Goal: Use online tool/utility: Utilize a website feature to perform a specific function

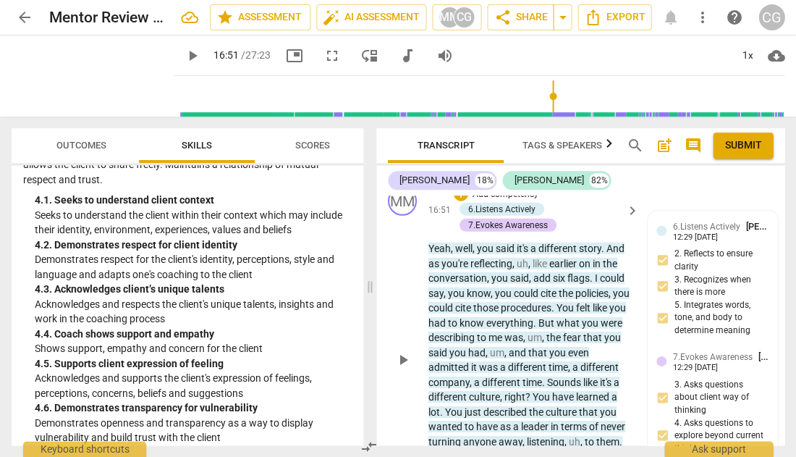
scroll to position [7068, 0]
click at [401, 352] on span "play_arrow" at bounding box center [402, 360] width 17 height 17
type input "1012"
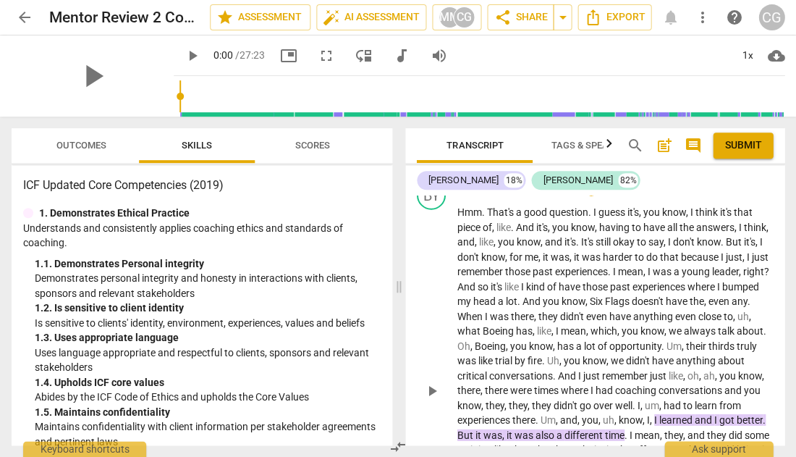
scroll to position [2421, 0]
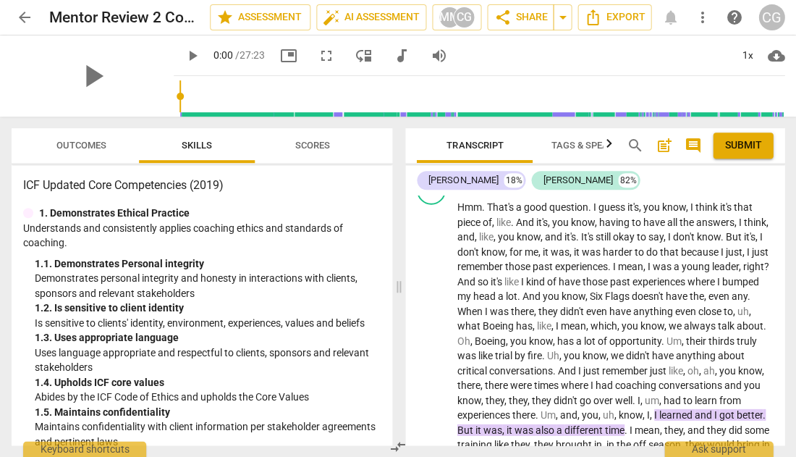
click at [90, 140] on span "Outcomes" at bounding box center [81, 145] width 50 height 11
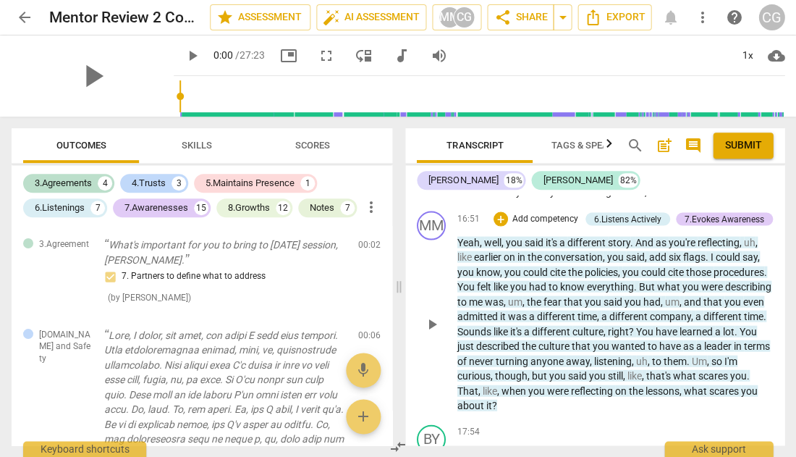
scroll to position [5078, 0]
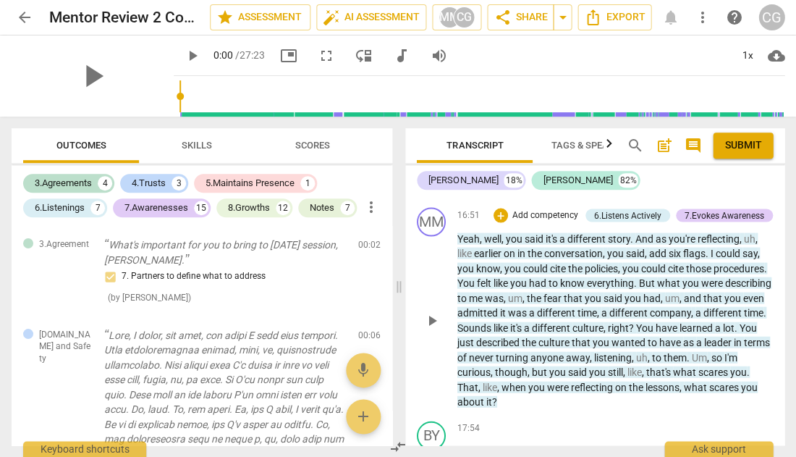
click at [428, 311] on span "play_arrow" at bounding box center [431, 319] width 17 height 17
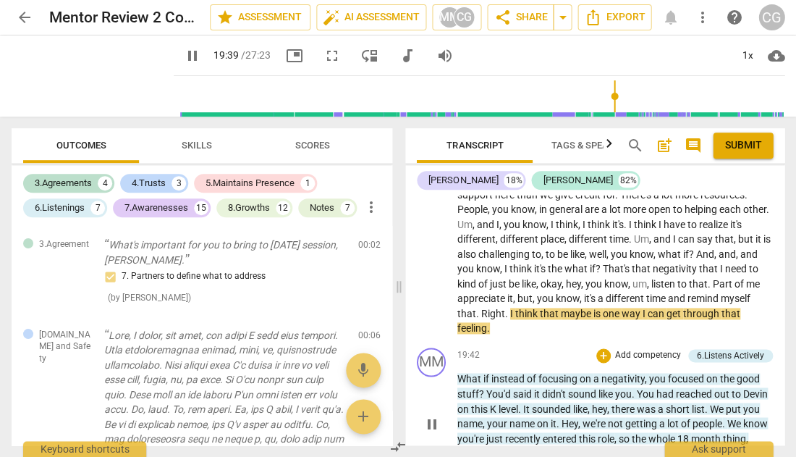
scroll to position [5812, 0]
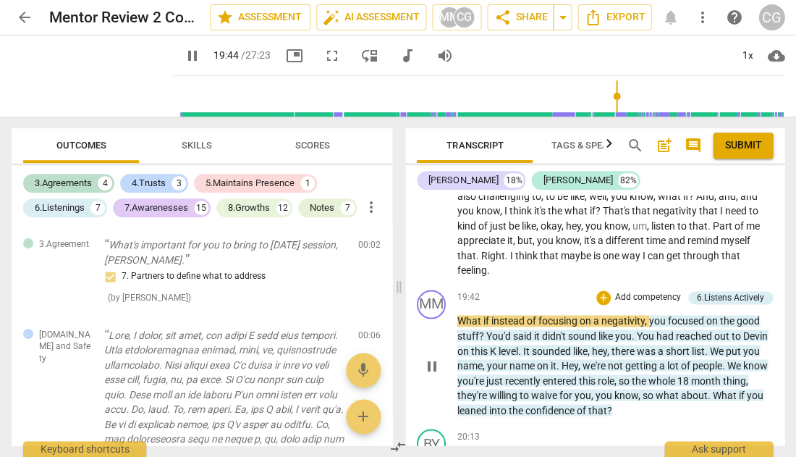
click at [431, 357] on span "pause" at bounding box center [431, 365] width 17 height 17
type input "1185"
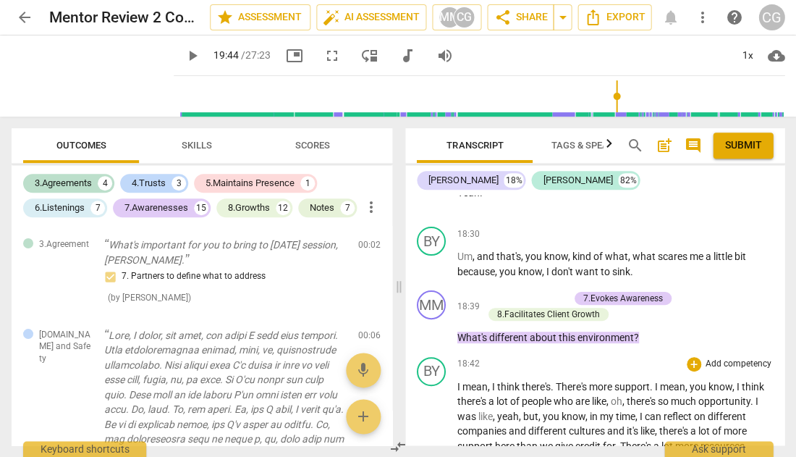
scroll to position [5504, 0]
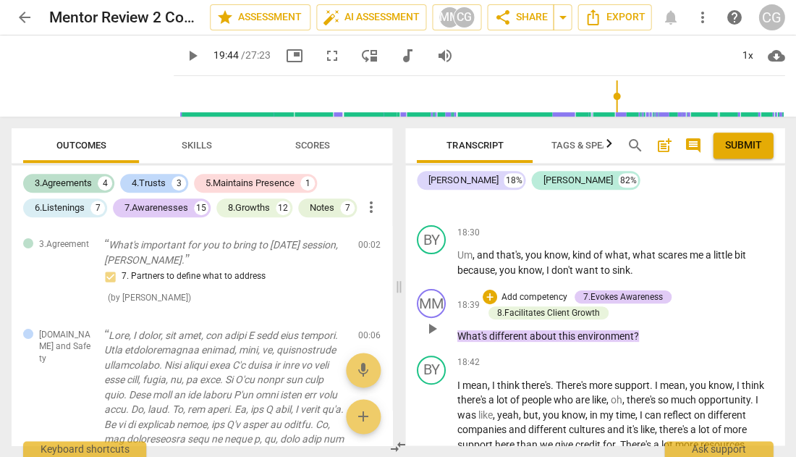
click at [534, 291] on p "Add competency" at bounding box center [534, 297] width 69 height 13
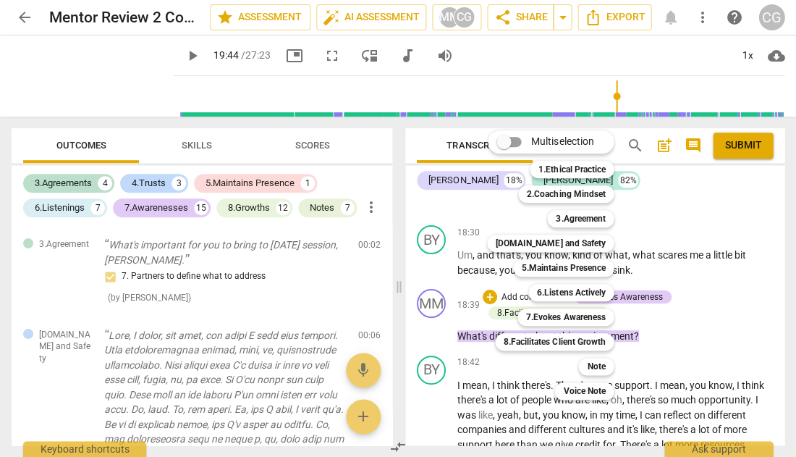
click at [688, 295] on div at bounding box center [398, 228] width 796 height 457
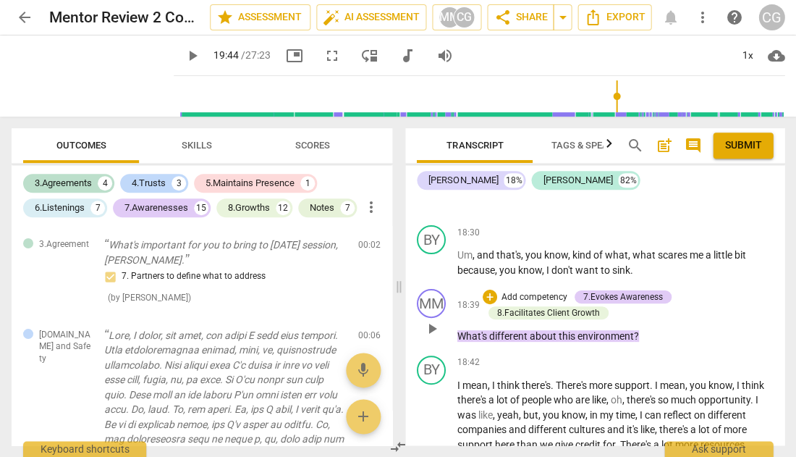
click at [521, 291] on p "Add competency" at bounding box center [534, 297] width 69 height 13
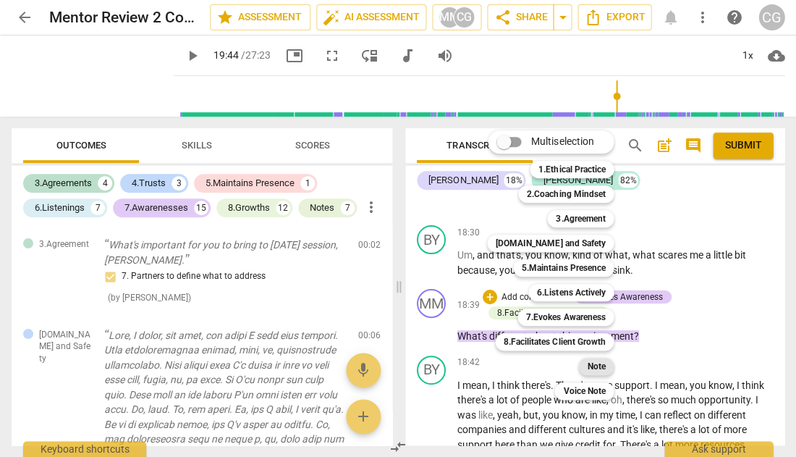
click at [598, 364] on b "Note" at bounding box center [596, 365] width 18 height 17
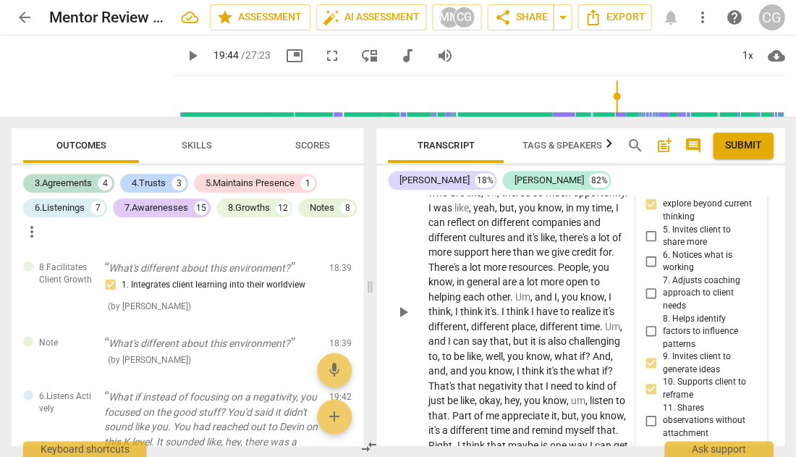
scroll to position [7947, 0]
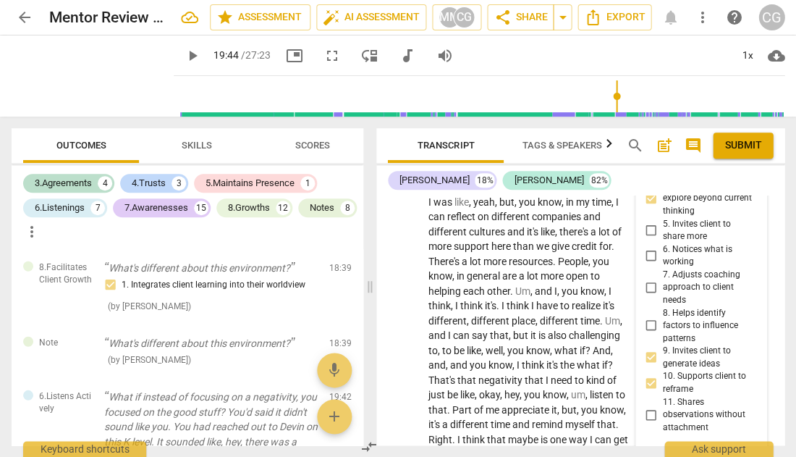
type textarea "Choice point – in addition to asking about the difference in environment, how a…"
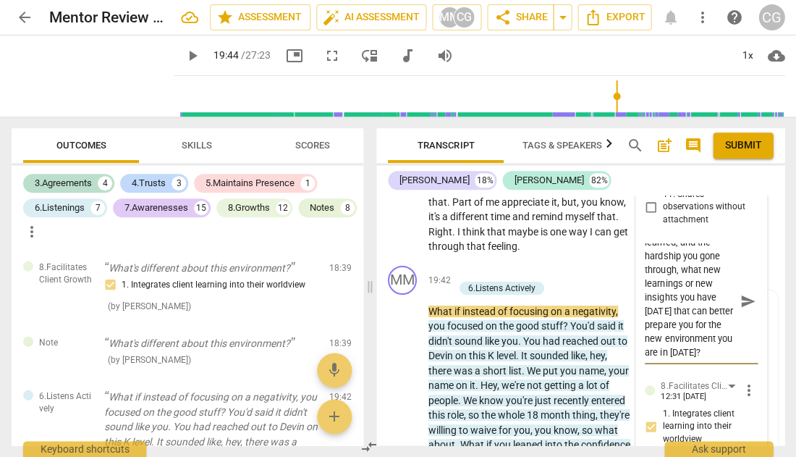
type textarea "Choice point – in addition to asking about the difference in environment, how a…"
click at [740, 294] on span "send" at bounding box center [748, 302] width 16 height 16
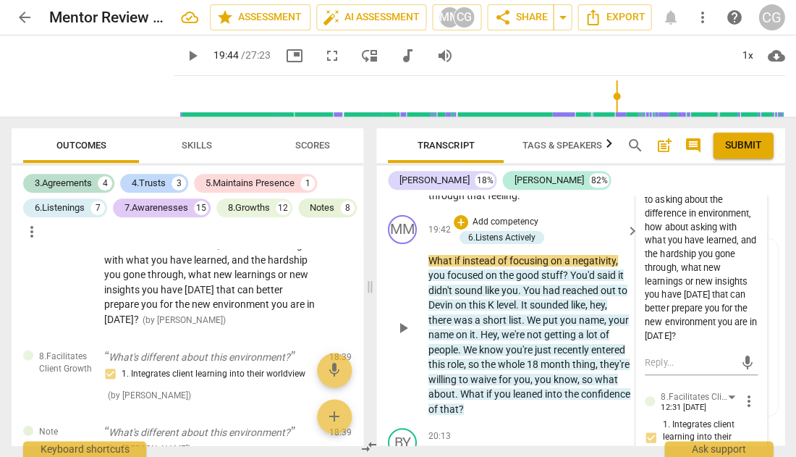
scroll to position [8206, 0]
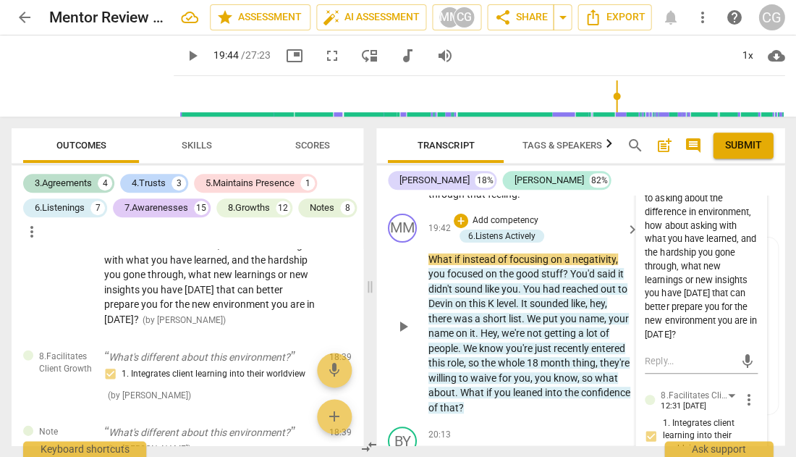
click at [402, 318] on span "play_arrow" at bounding box center [402, 326] width 17 height 17
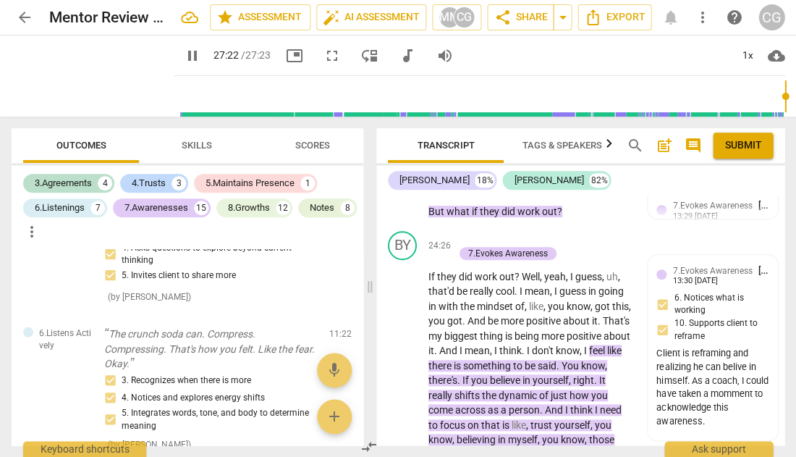
scroll to position [4089, 0]
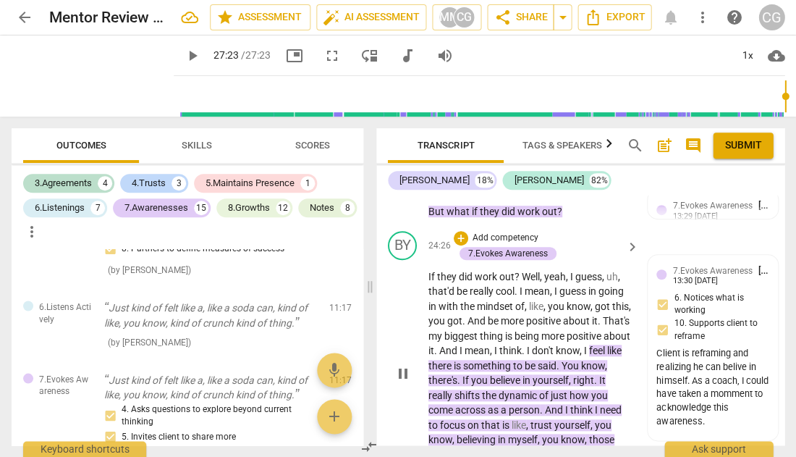
type input "1643"
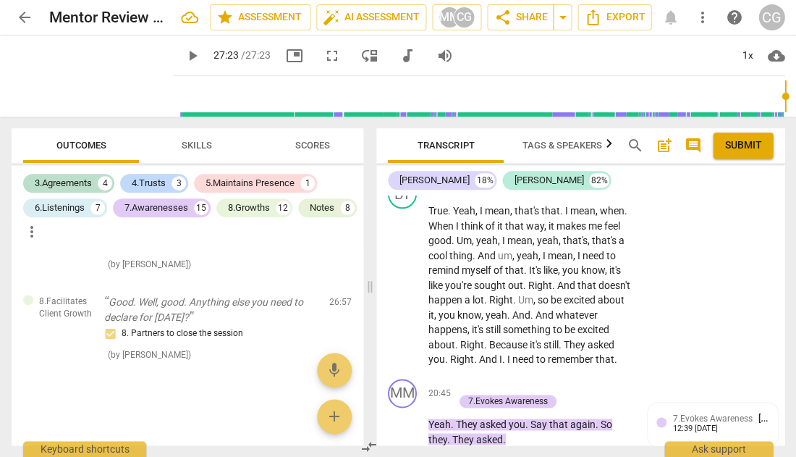
scroll to position [8200, 0]
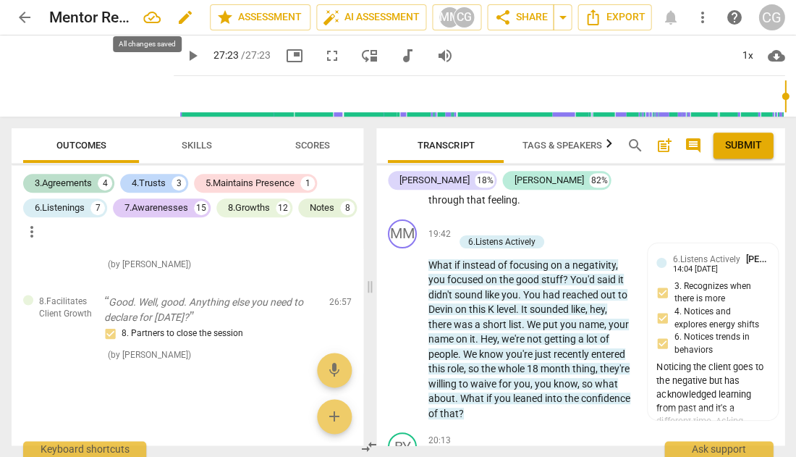
click at [149, 19] on icon at bounding box center [151, 17] width 17 height 17
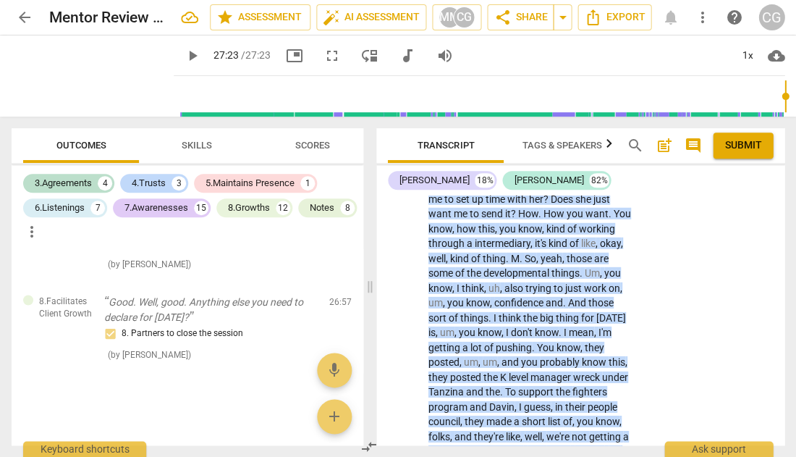
scroll to position [1599, 0]
